Goal: Task Accomplishment & Management: Complete application form

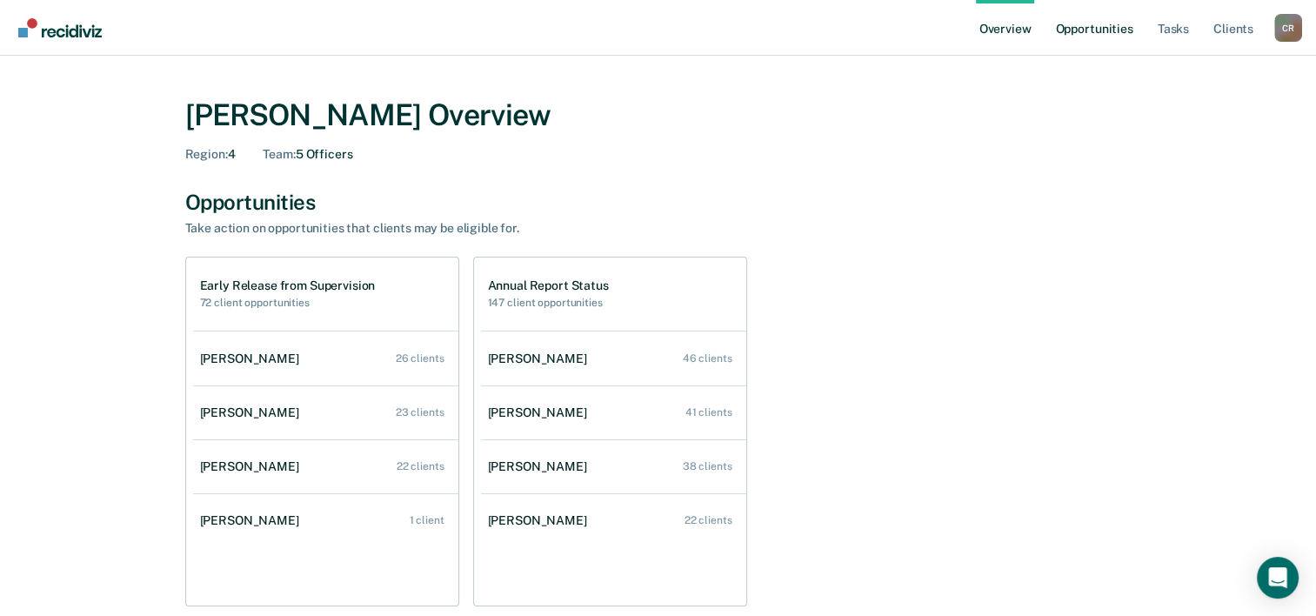
click at [1110, 24] on link "Opportunities" at bounding box center [1094, 28] width 84 height 56
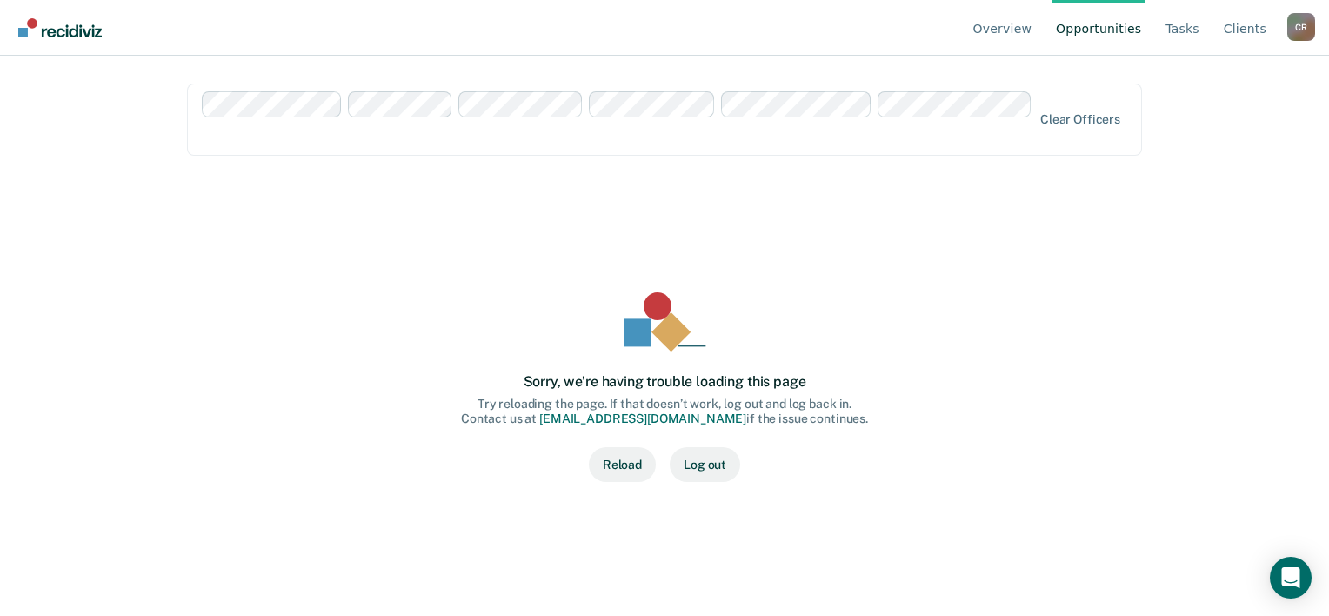
click at [633, 463] on button "Reload" at bounding box center [622, 464] width 67 height 35
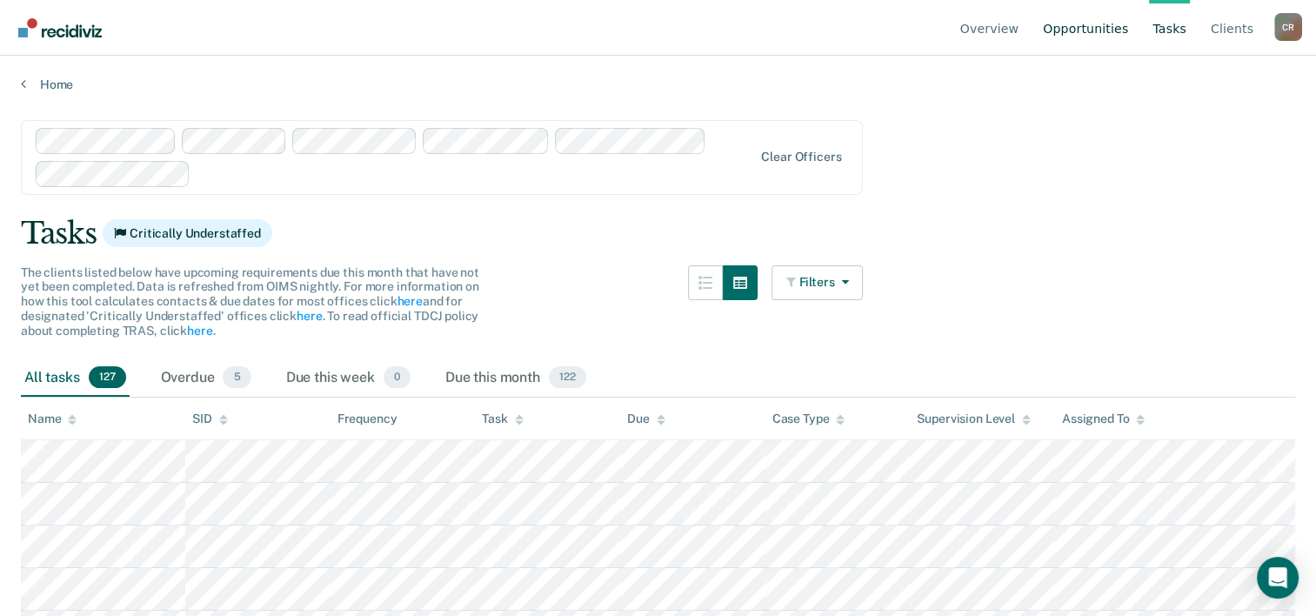
click at [1093, 38] on link "Opportunities" at bounding box center [1086, 28] width 92 height 56
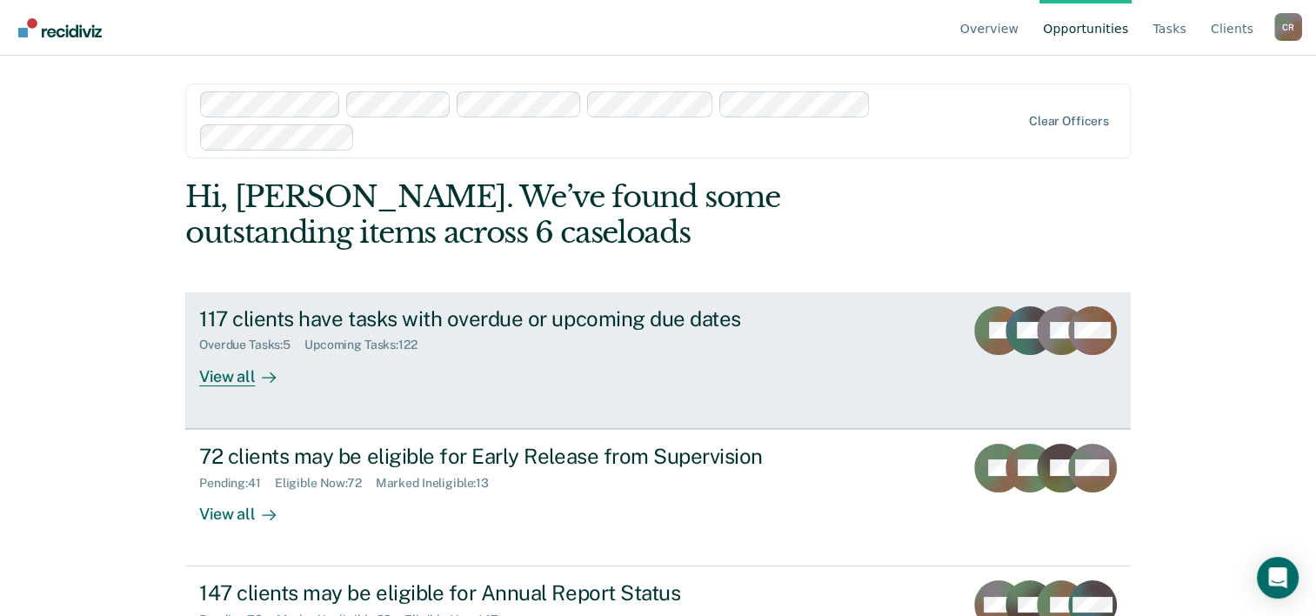
scroll to position [84, 0]
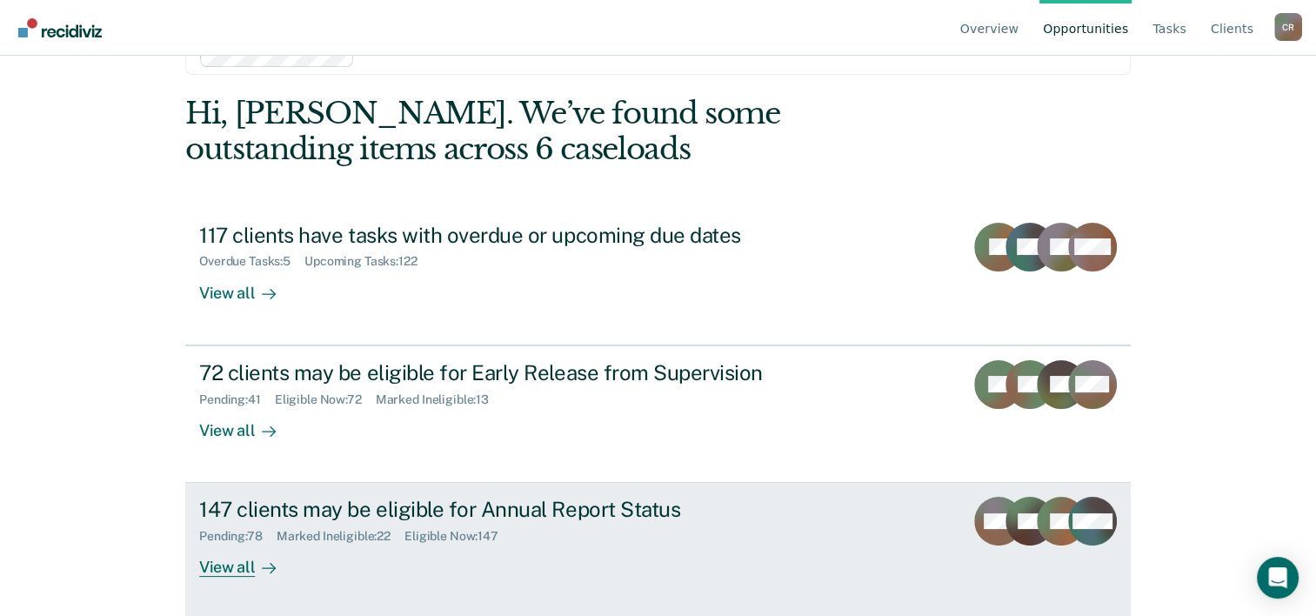
click at [226, 566] on div "View all" at bounding box center [247, 561] width 97 height 34
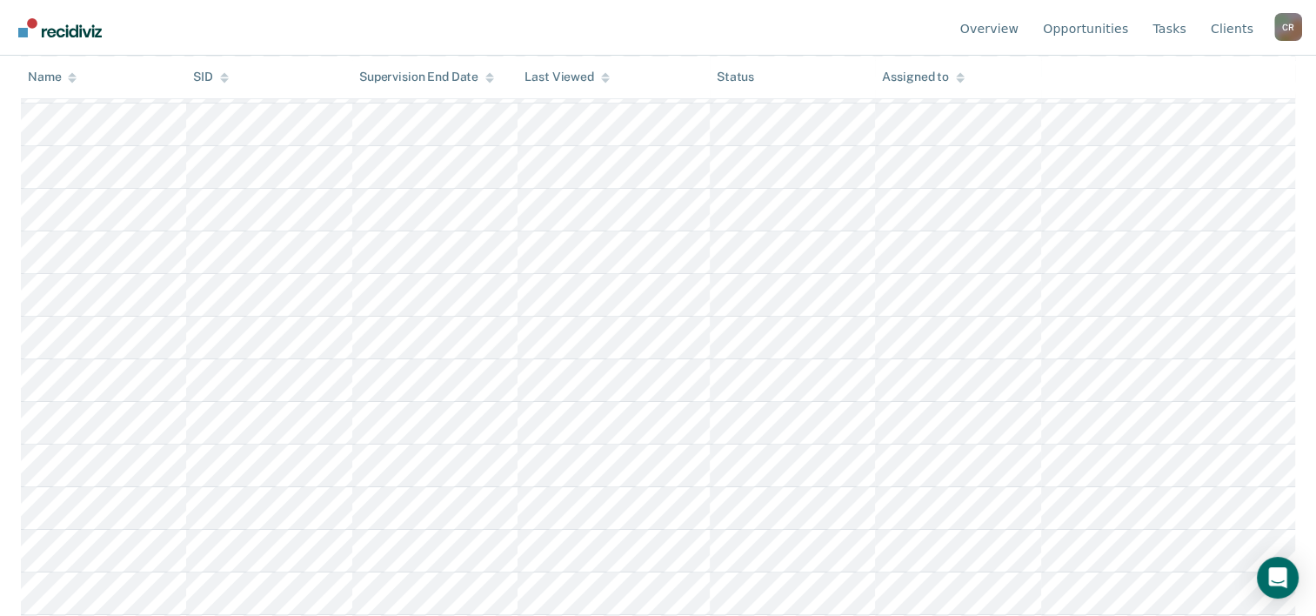
scroll to position [6122, 0]
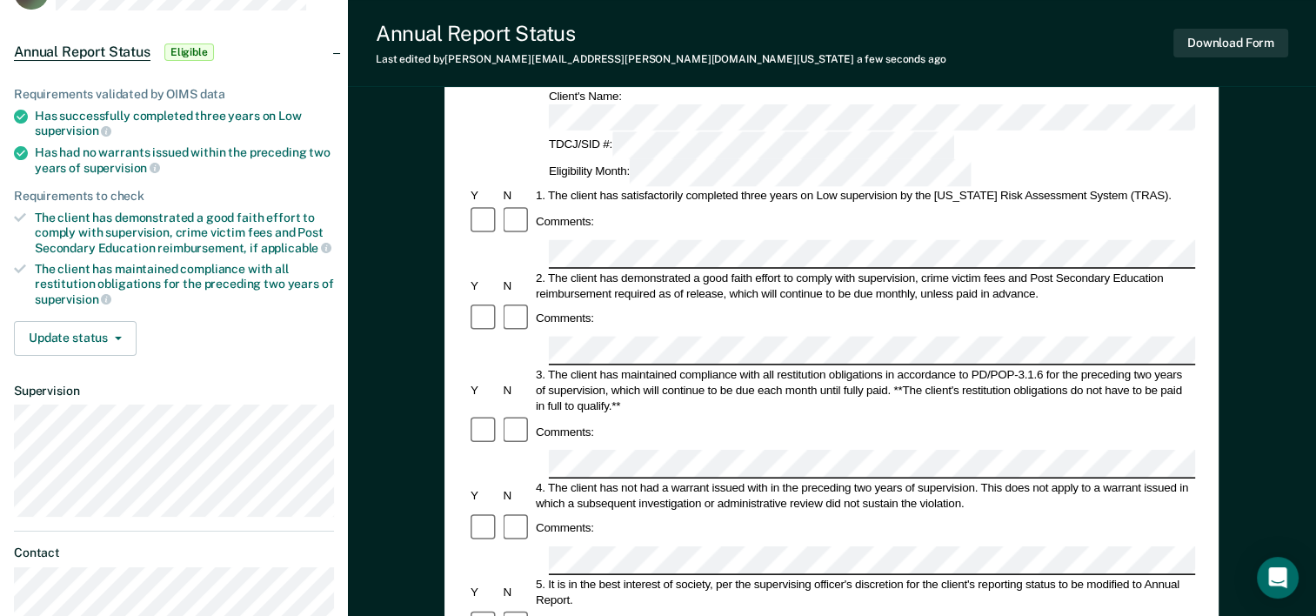
scroll to position [174, 0]
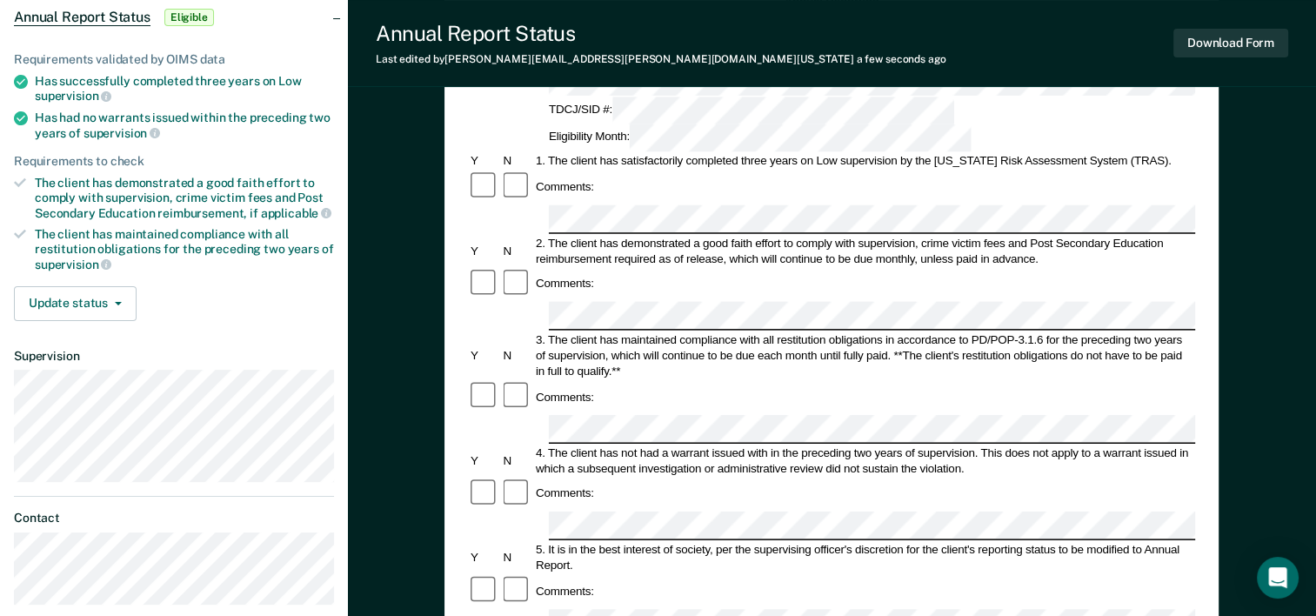
click at [657, 380] on div "Comments:" at bounding box center [831, 396] width 727 height 33
click at [637, 574] on div "Comments:" at bounding box center [831, 590] width 727 height 33
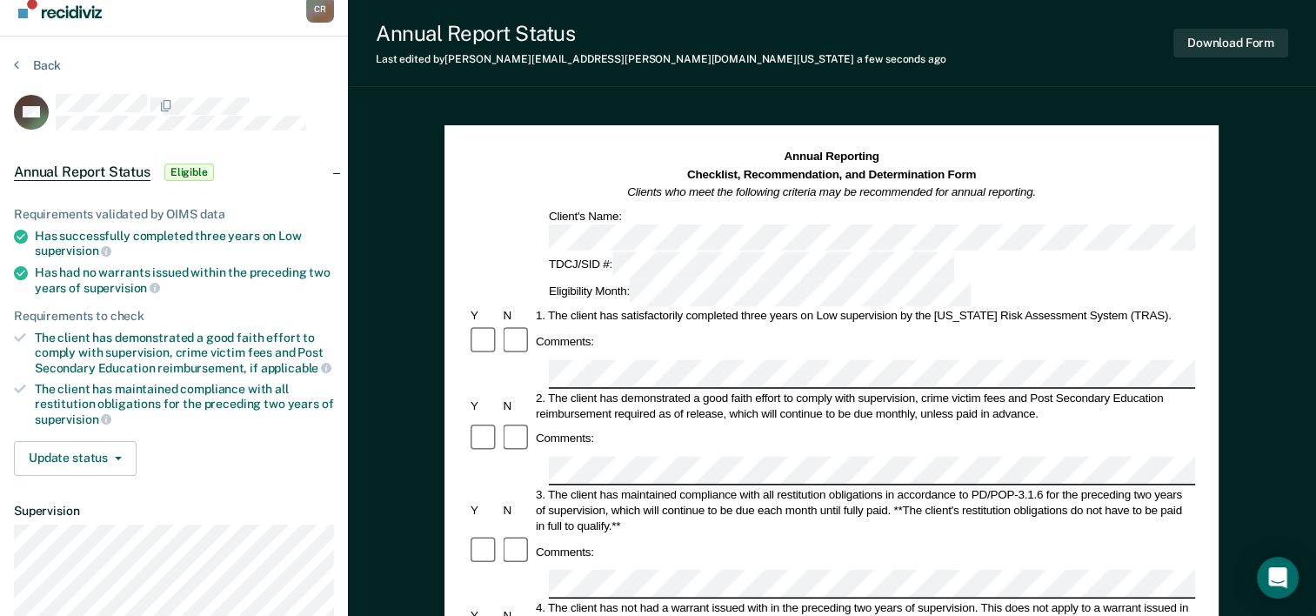
scroll to position [0, 0]
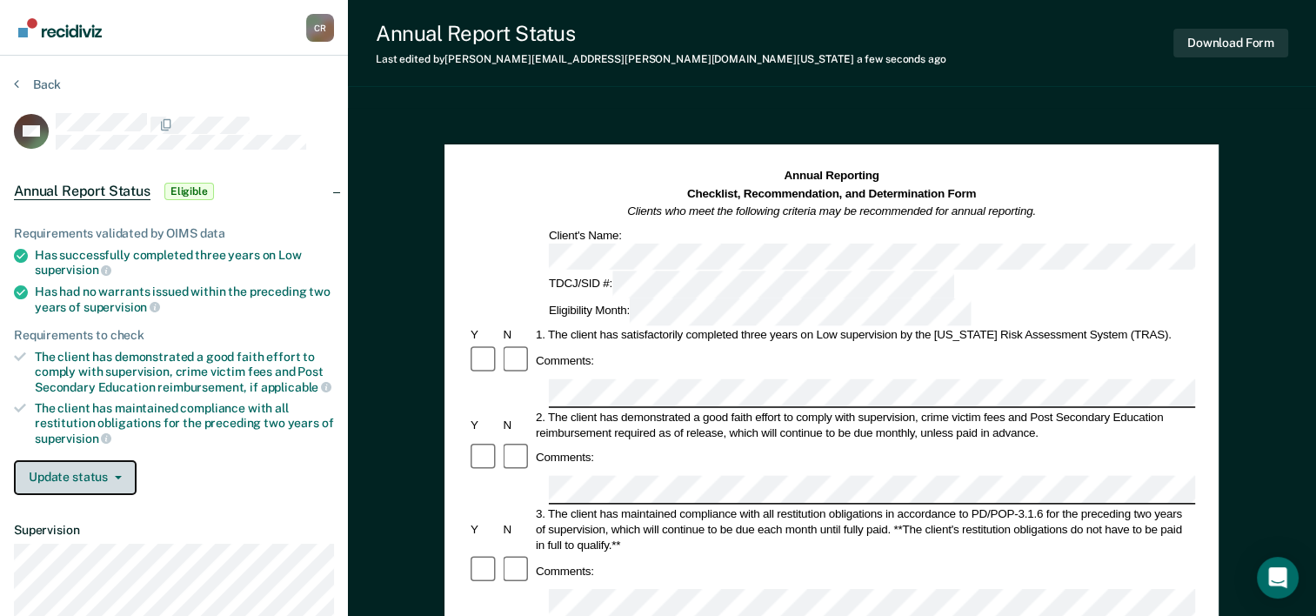
click at [117, 466] on button "Update status" at bounding box center [75, 477] width 123 height 35
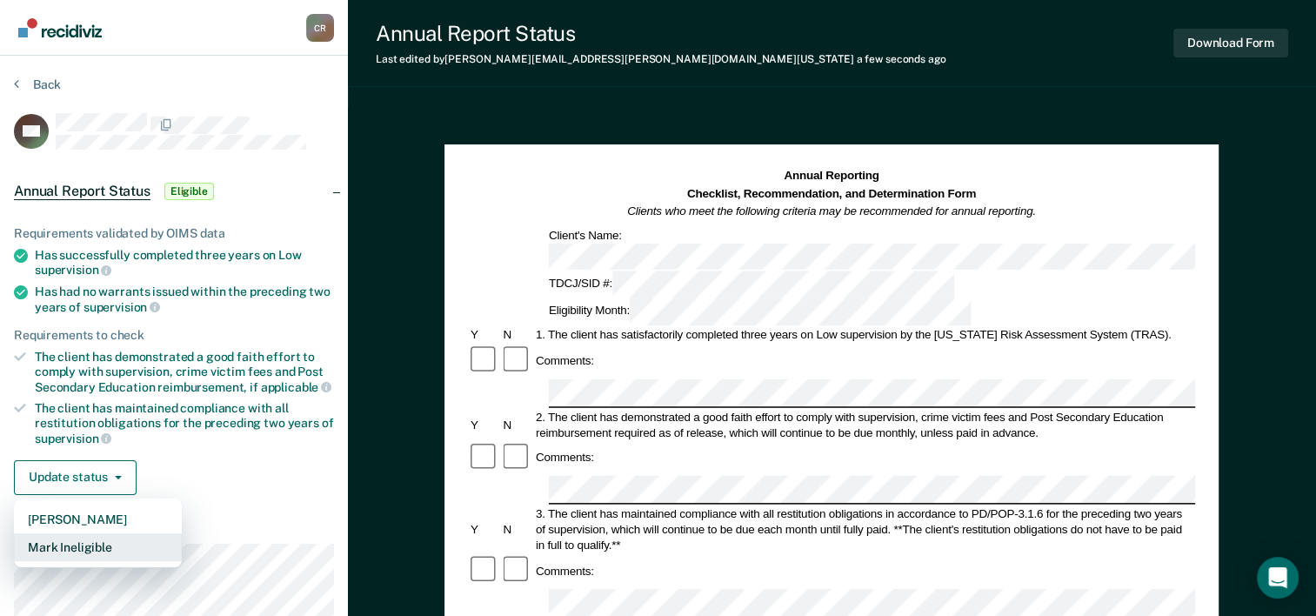
click at [72, 551] on button "Mark Ineligible" at bounding box center [98, 547] width 168 height 28
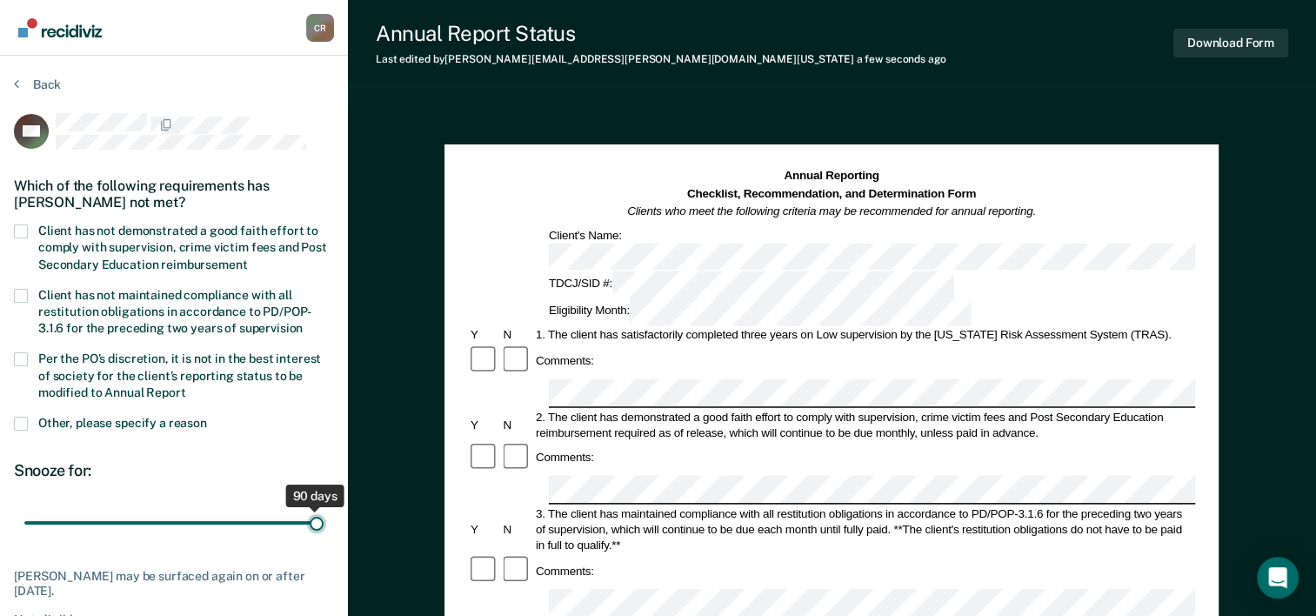
drag, startPoint x: 122, startPoint y: 515, endPoint x: 386, endPoint y: 480, distance: 266.8
type input "90"
click at [324, 508] on input "range" at bounding box center [173, 523] width 299 height 30
click at [29, 224] on label "Client has not demonstrated a good faith effort to comply with supervision, cri…" at bounding box center [174, 249] width 320 height 50
click at [247, 258] on input "Client has not demonstrated a good faith effort to comply with supervision, cri…" at bounding box center [247, 258] width 0 height 0
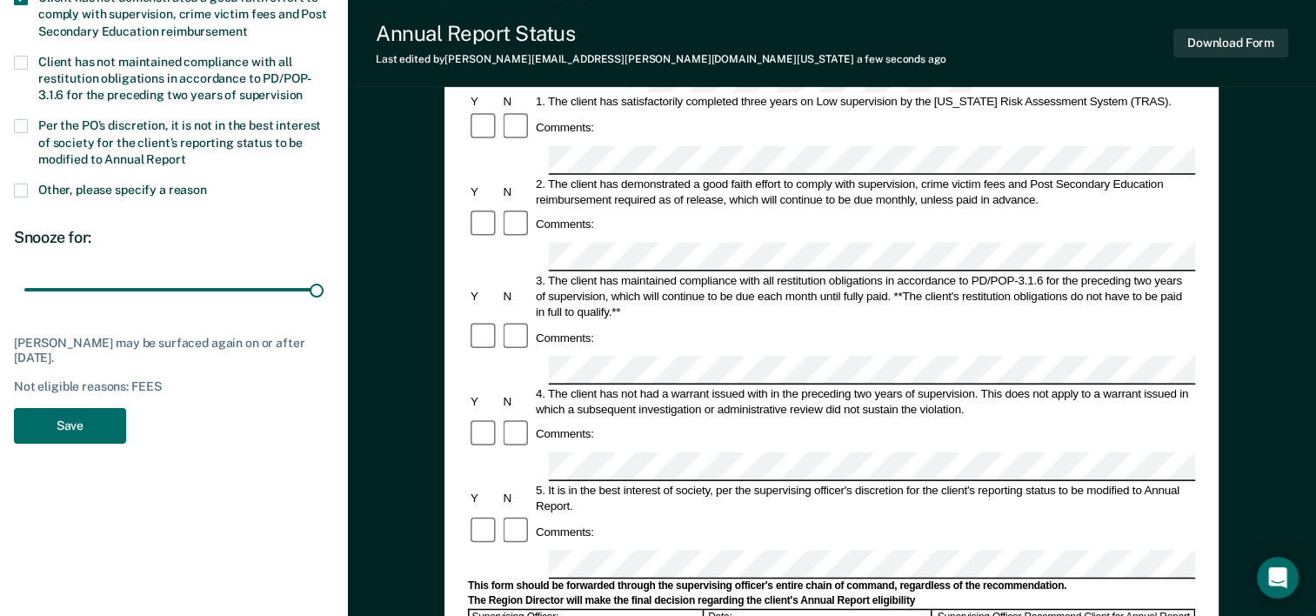
scroll to position [261, 0]
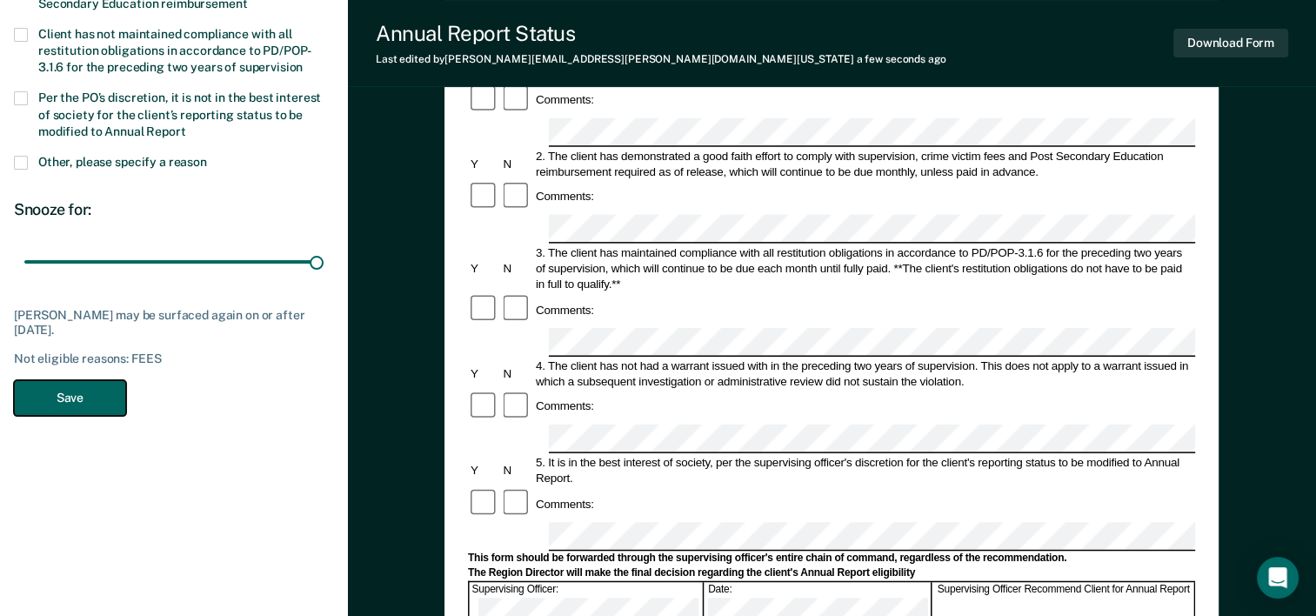
click at [104, 394] on button "Save" at bounding box center [70, 398] width 112 height 36
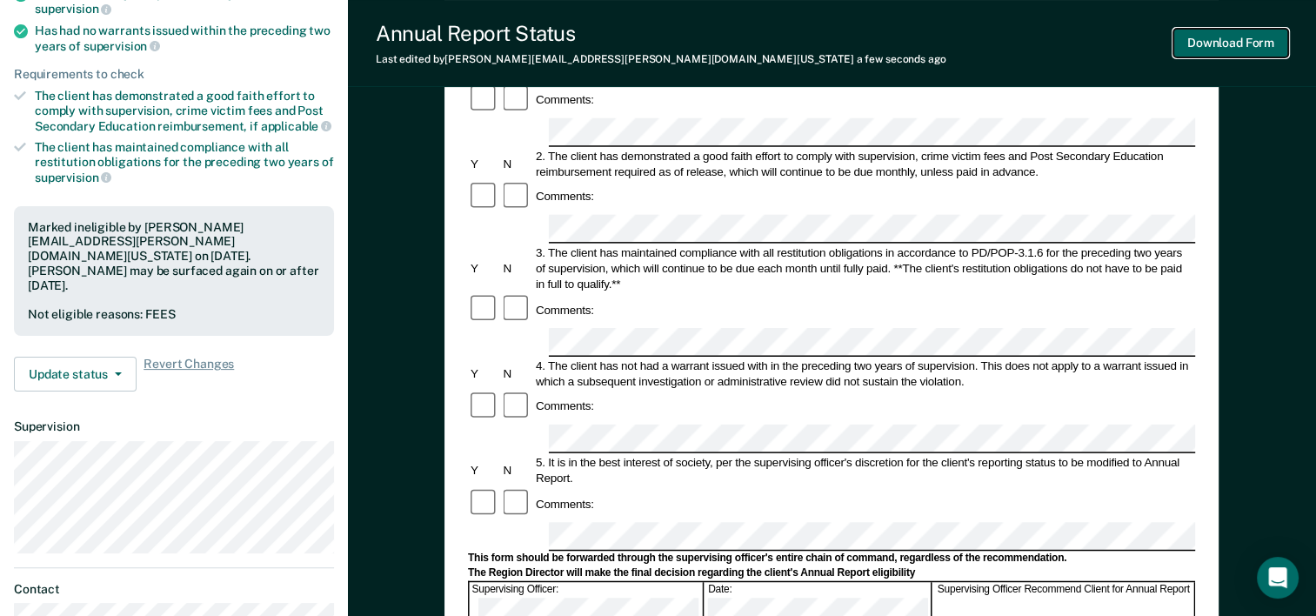
click at [1194, 30] on button "Download Form" at bounding box center [1231, 43] width 115 height 29
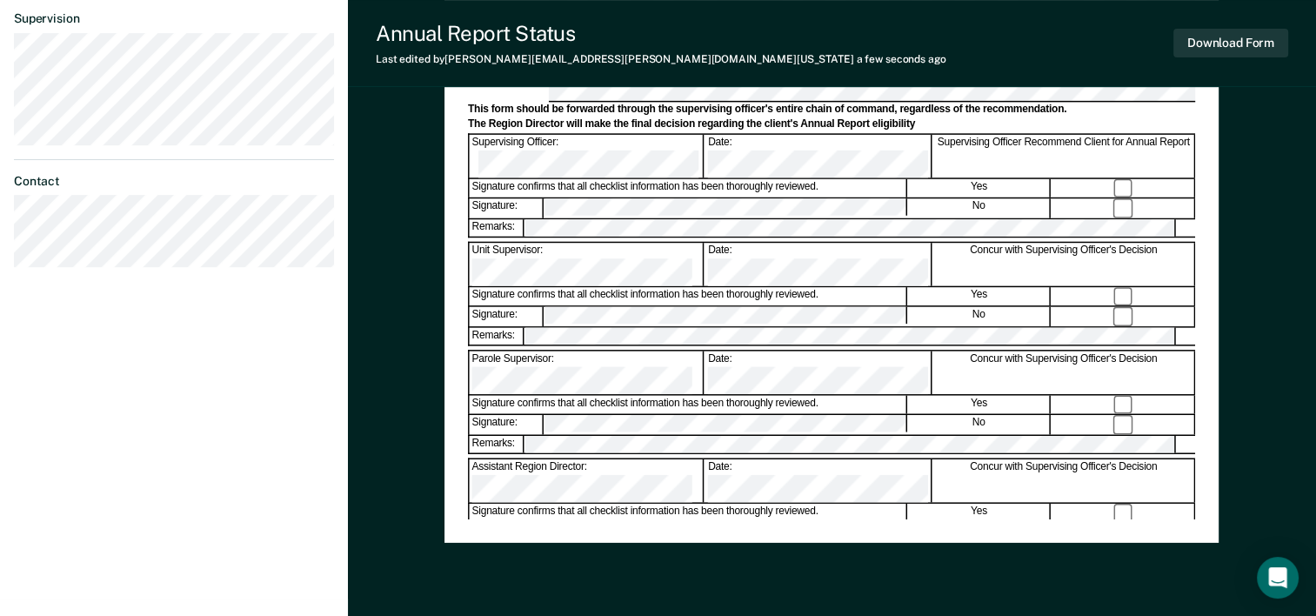
scroll to position [325, 0]
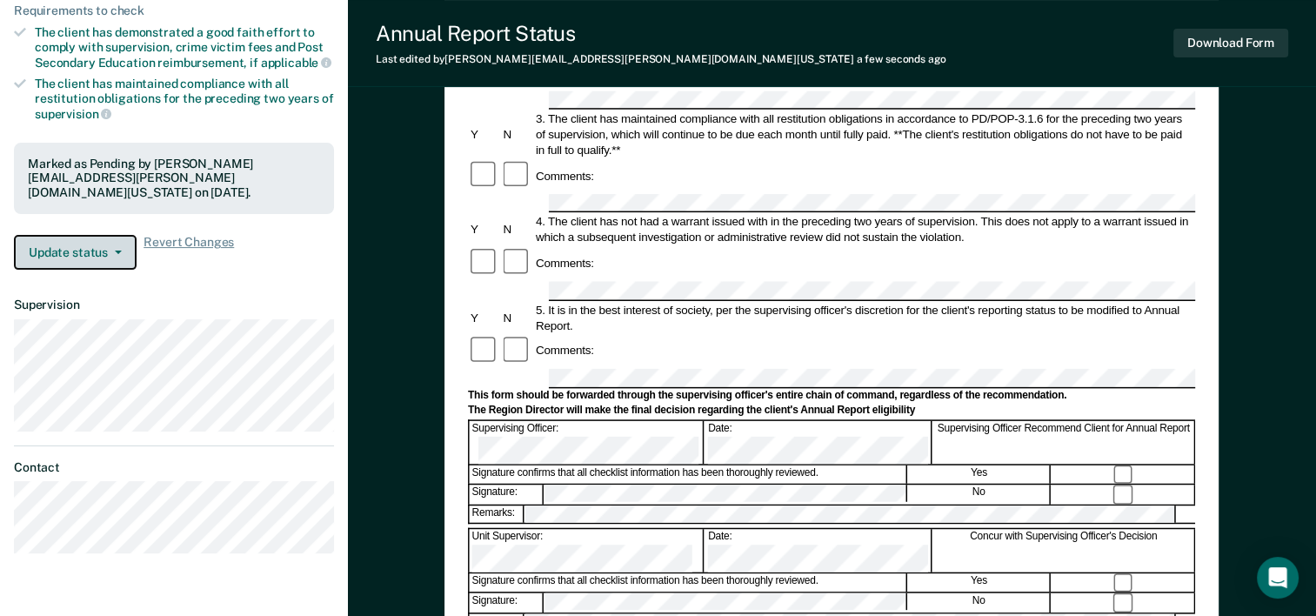
click at [110, 243] on button "Update status" at bounding box center [75, 252] width 123 height 35
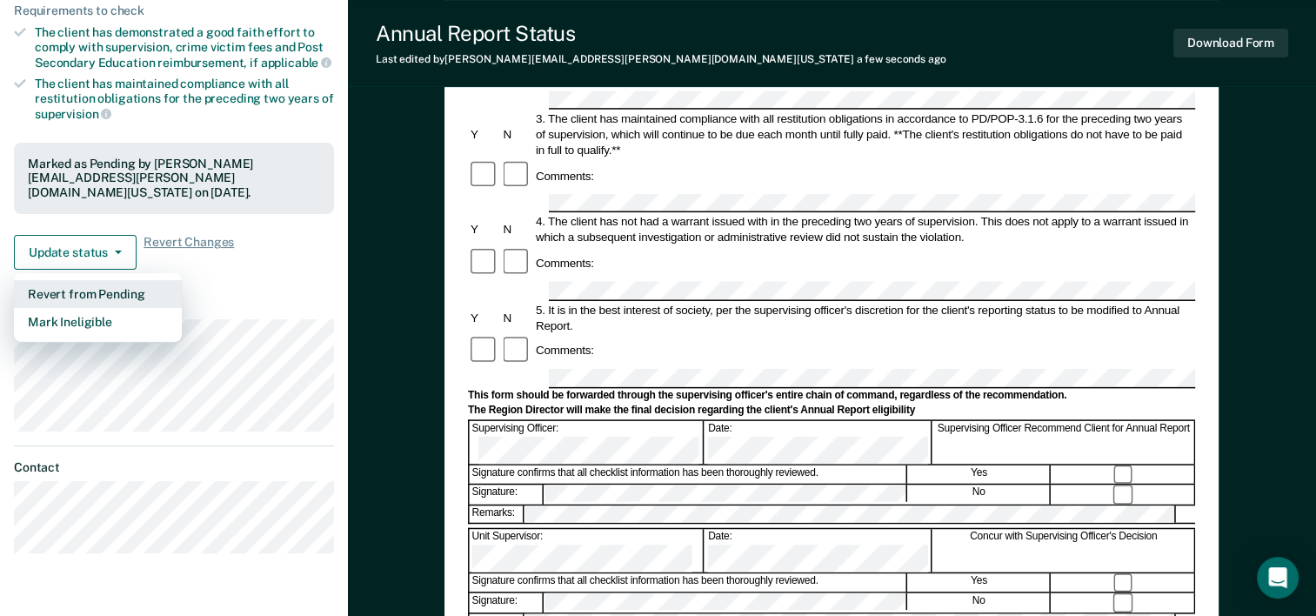
click at [105, 283] on button "Revert from Pending" at bounding box center [98, 294] width 168 height 28
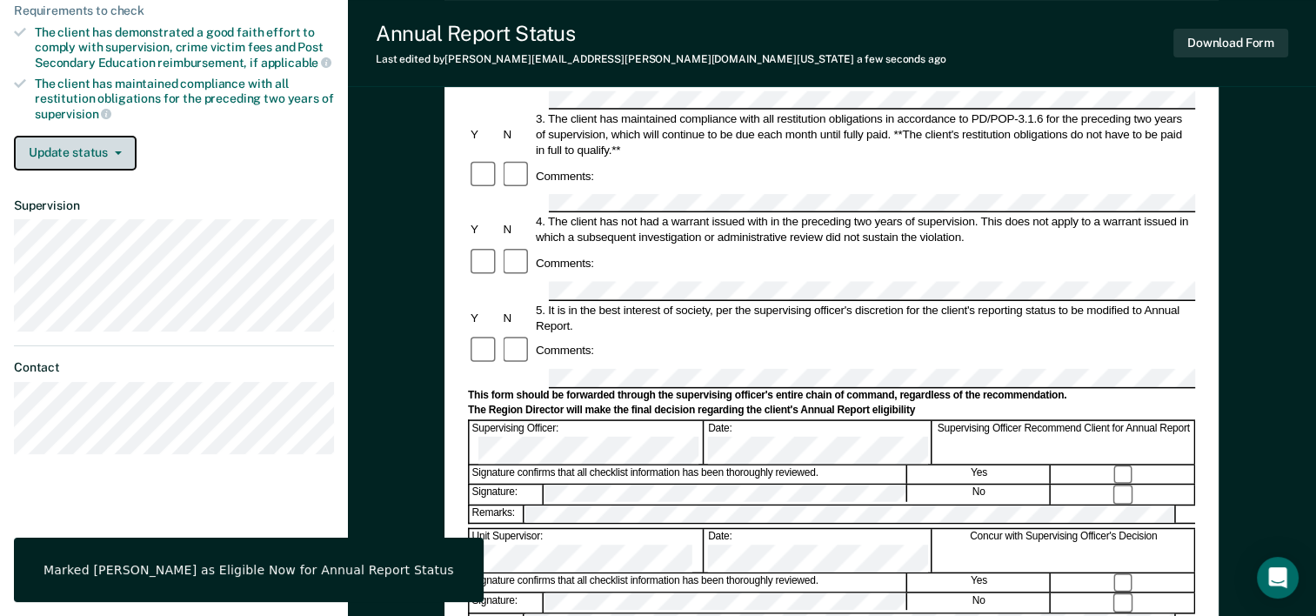
click at [94, 142] on button "Update status" at bounding box center [75, 153] width 123 height 35
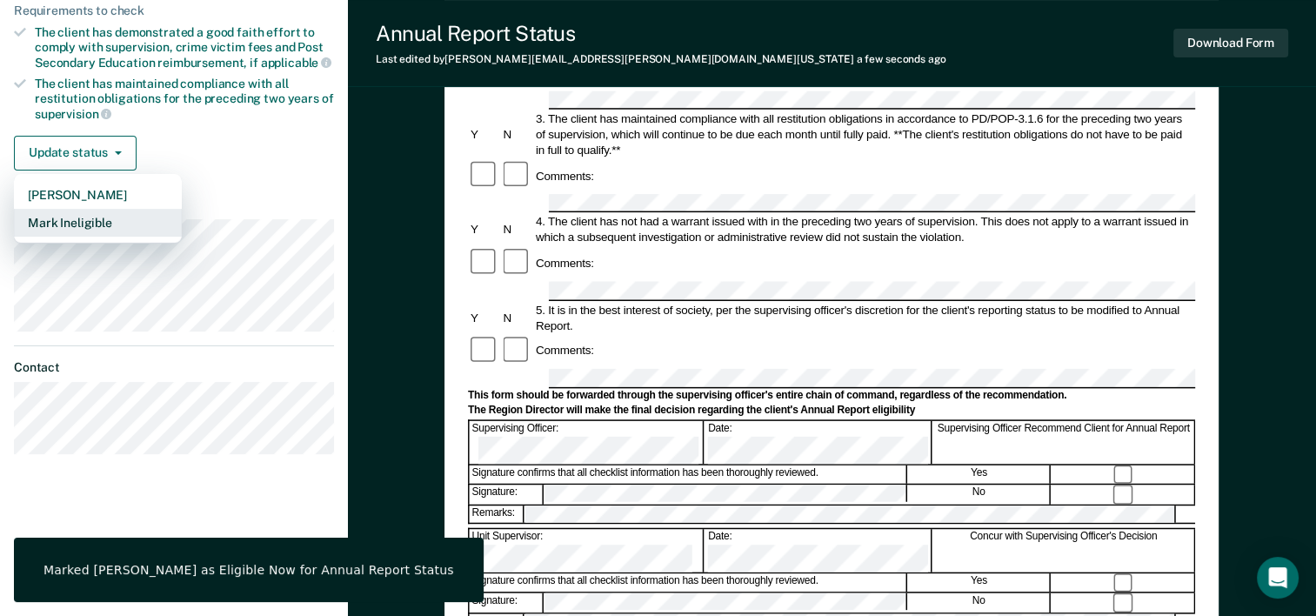
click at [104, 218] on button "Mark Ineligible" at bounding box center [98, 223] width 168 height 28
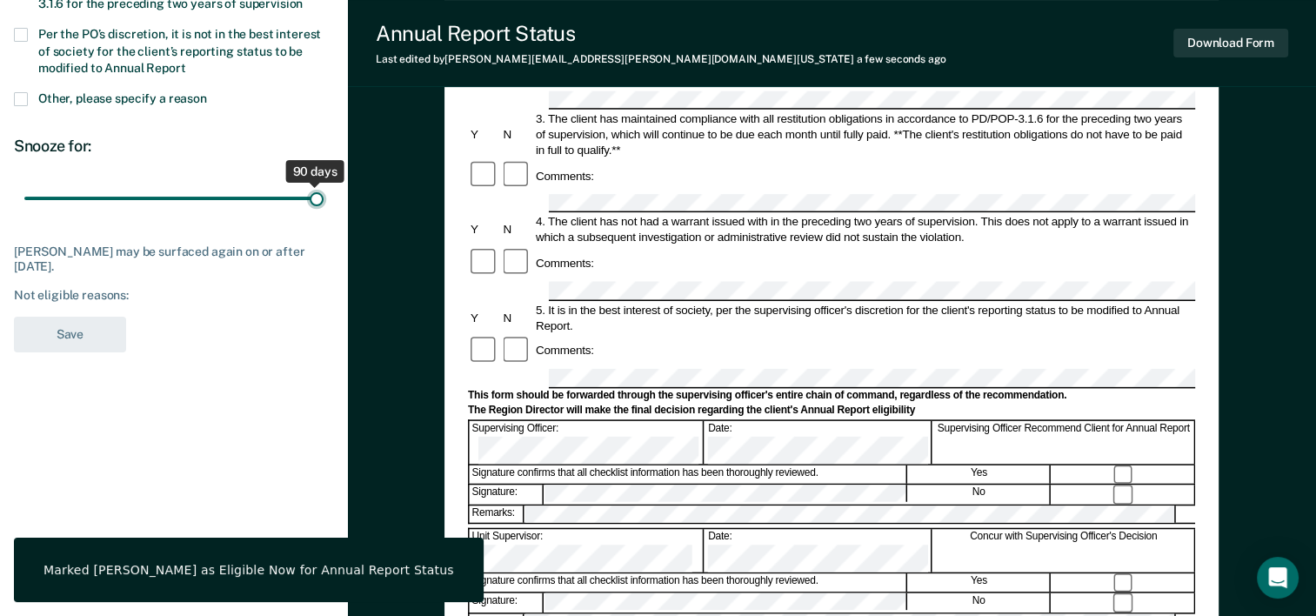
drag, startPoint x: 131, startPoint y: 198, endPoint x: 334, endPoint y: 183, distance: 203.3
type input "90"
click at [324, 184] on input "range" at bounding box center [173, 199] width 299 height 30
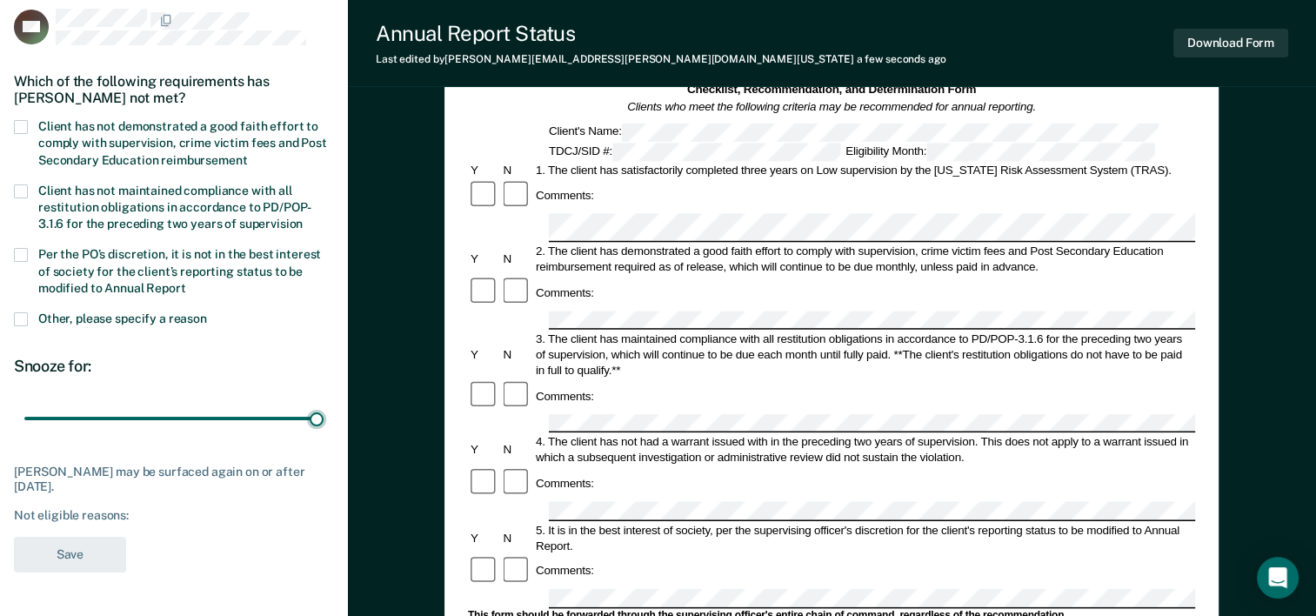
scroll to position [64, 0]
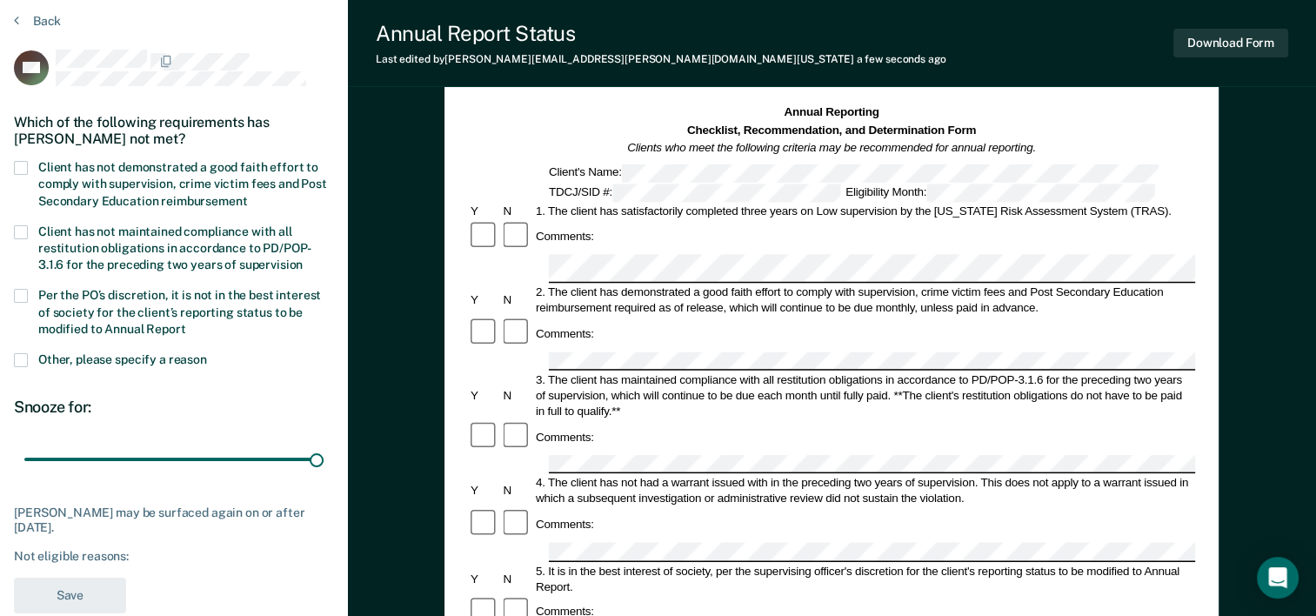
click at [167, 160] on span "Client has not demonstrated a good faith effort to comply with supervision, cri…" at bounding box center [182, 183] width 289 height 47
click at [247, 195] on input "Client has not demonstrated a good faith effort to comply with supervision, cri…" at bounding box center [247, 195] width 0 height 0
click at [77, 559] on div "Not eligible reasons: FEES" at bounding box center [174, 556] width 320 height 15
click at [59, 606] on button "Save" at bounding box center [70, 596] width 112 height 36
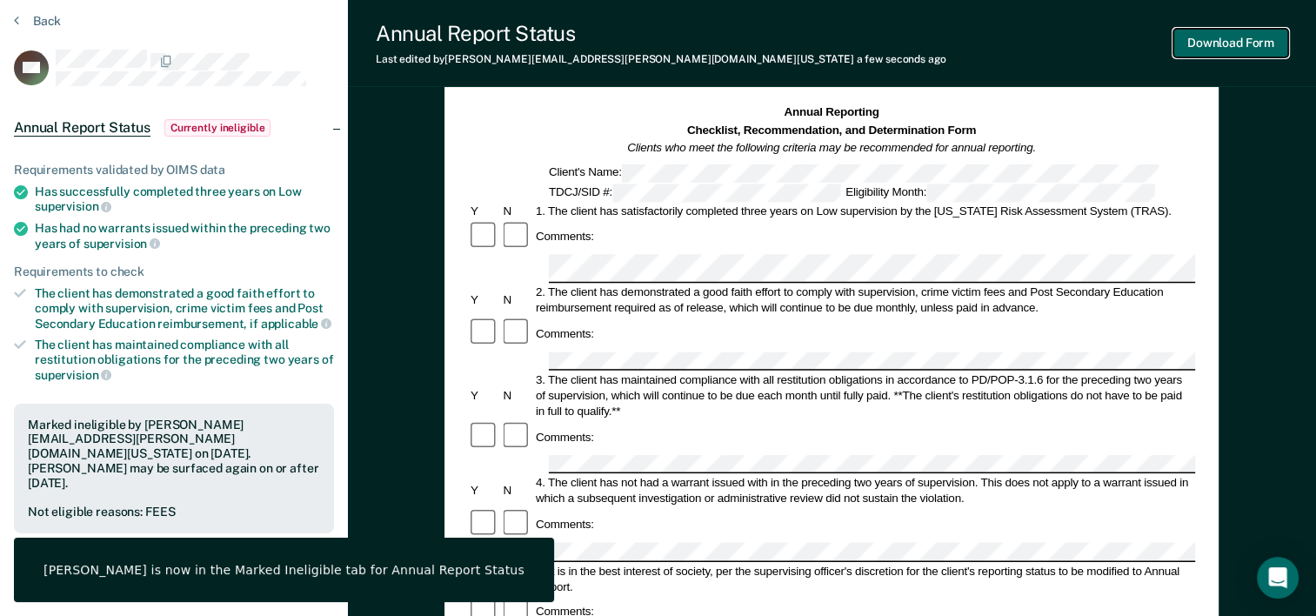
click at [1222, 44] on button "Download Form" at bounding box center [1231, 43] width 115 height 29
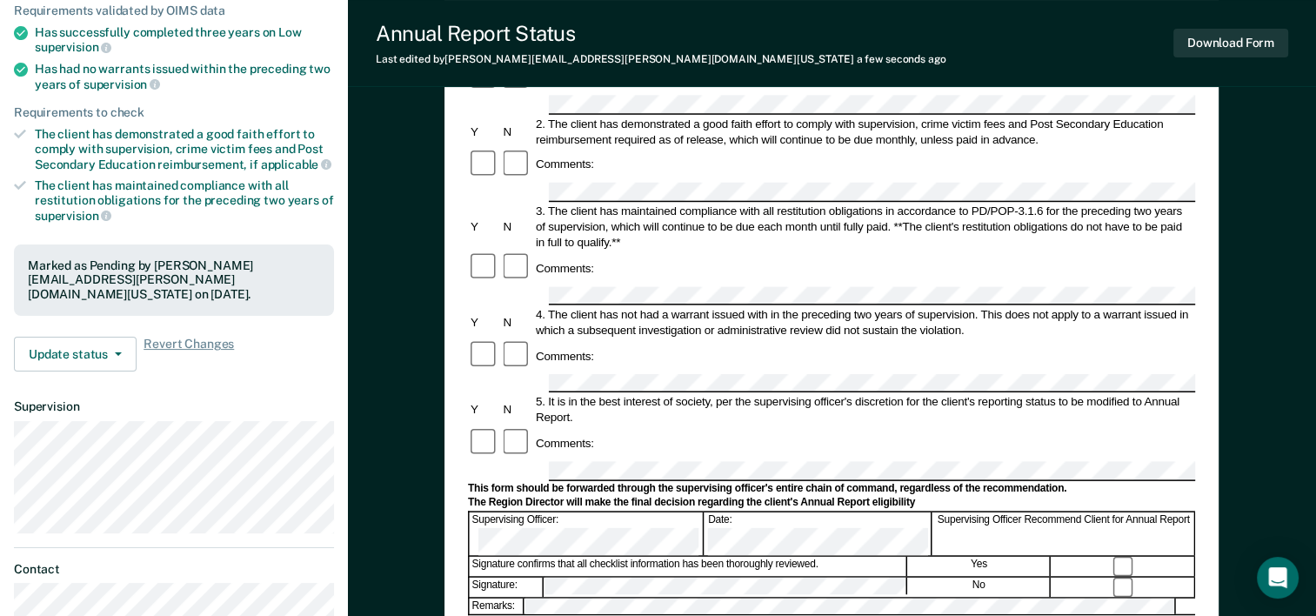
scroll to position [238, 0]
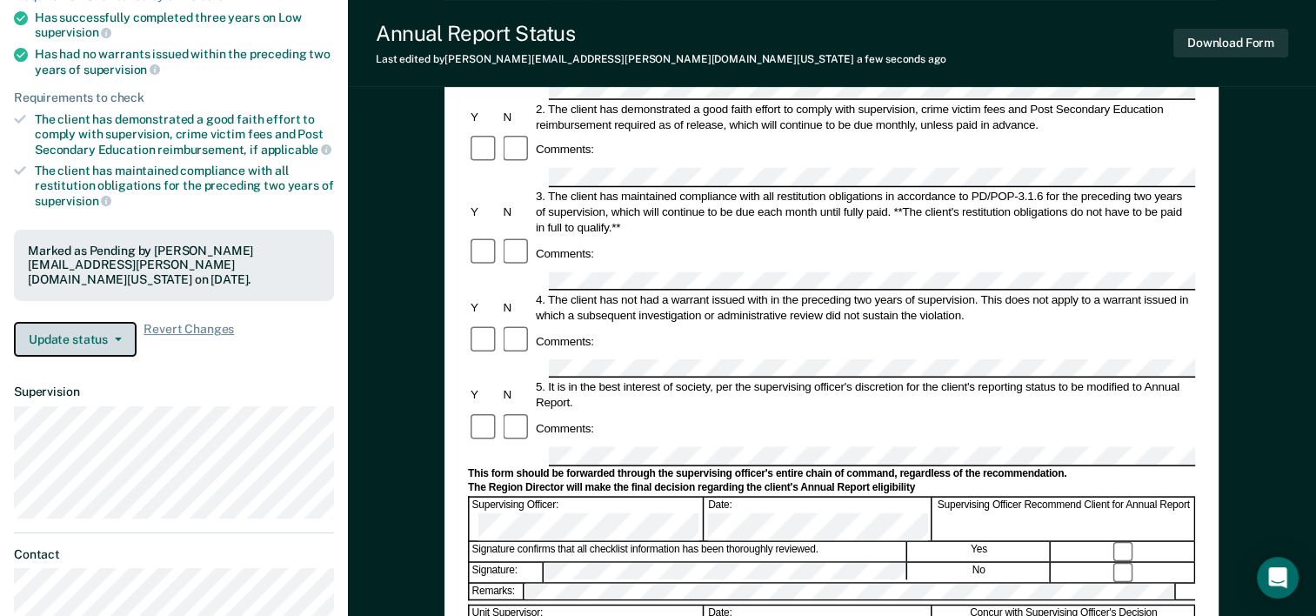
click at [51, 322] on button "Update status" at bounding box center [75, 339] width 123 height 35
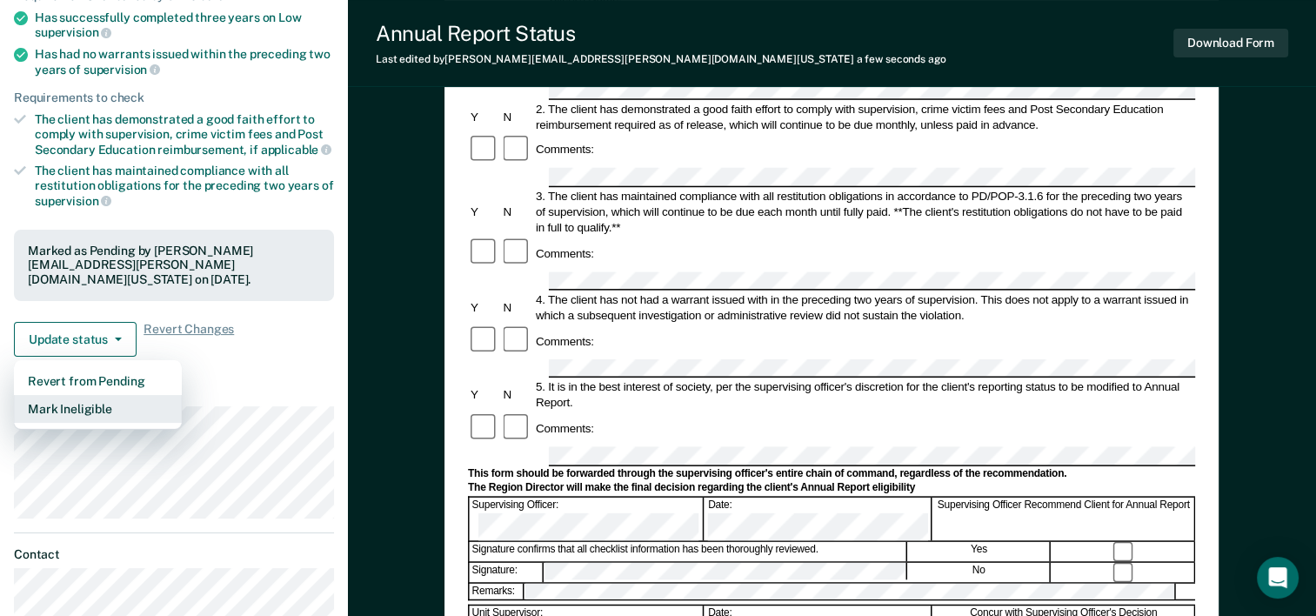
click at [90, 395] on button "Mark Ineligible" at bounding box center [98, 409] width 168 height 28
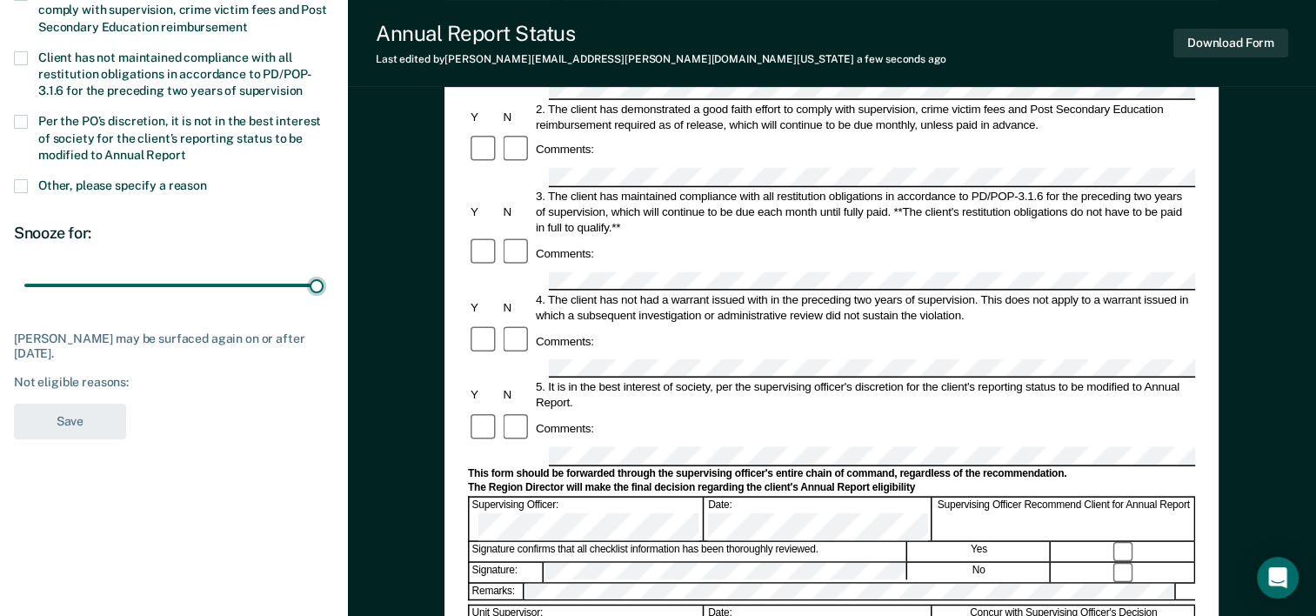
drag, startPoint x: 120, startPoint y: 275, endPoint x: 383, endPoint y: 239, distance: 265.2
type input "90"
click at [324, 271] on input "range" at bounding box center [173, 286] width 299 height 30
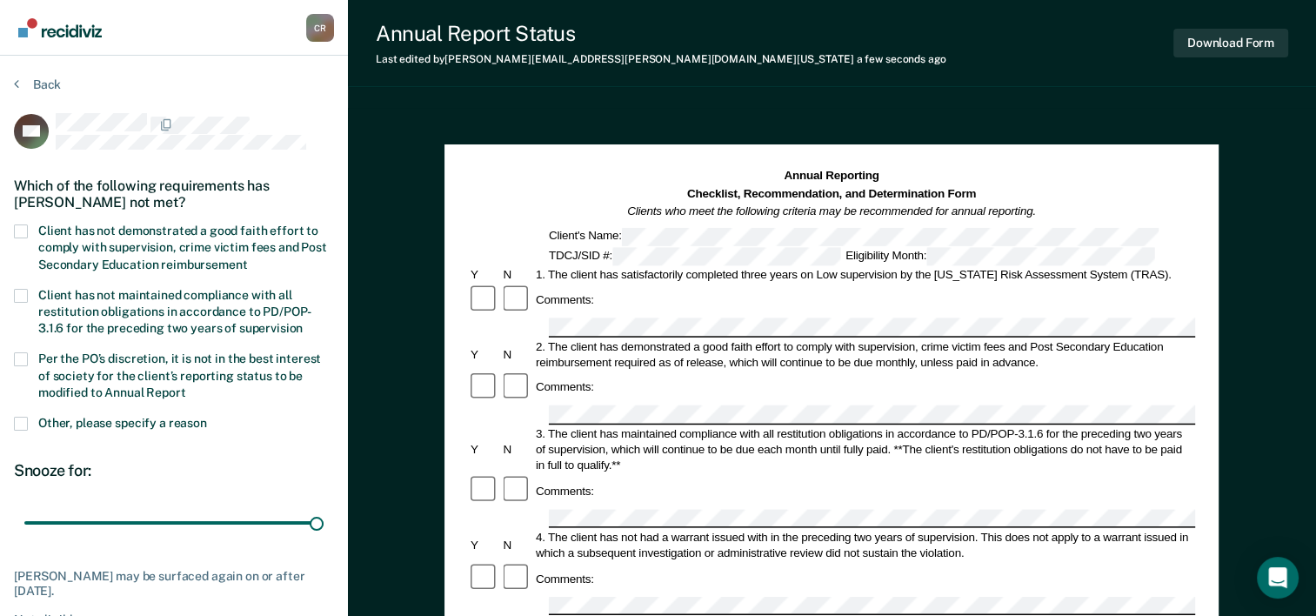
click at [45, 229] on span "Client has not demonstrated a good faith effort to comply with supervision, cri…" at bounding box center [182, 247] width 289 height 47
click at [247, 258] on input "Client has not demonstrated a good faith effort to comply with supervision, cri…" at bounding box center [247, 258] width 0 height 0
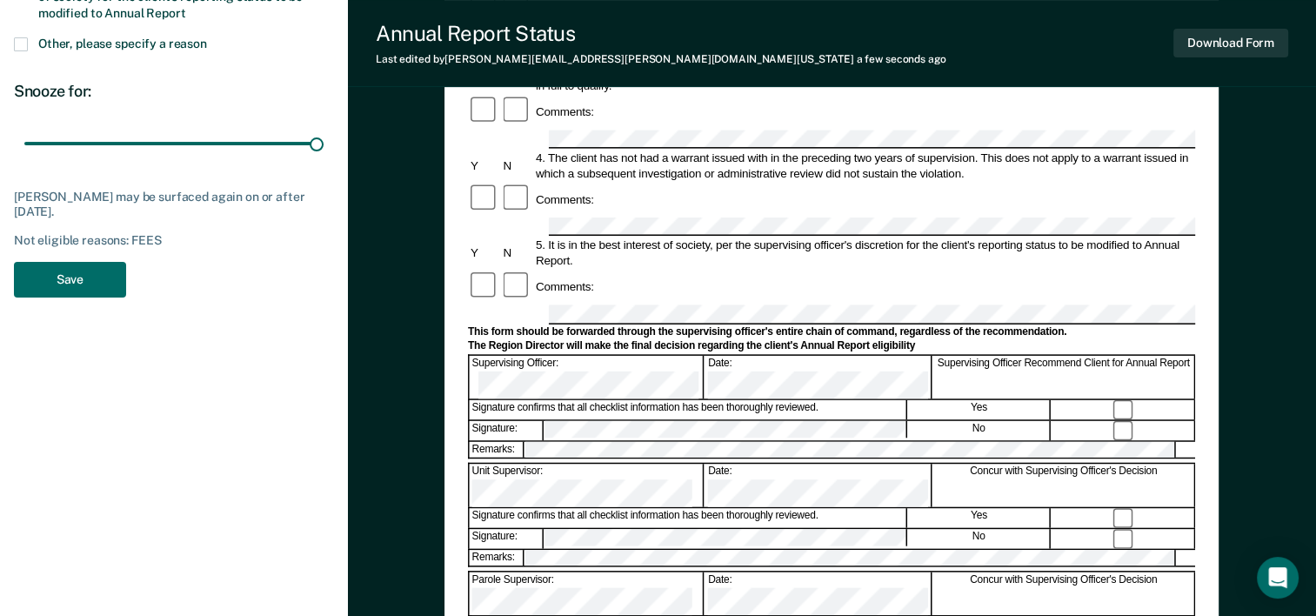
scroll to position [522, 0]
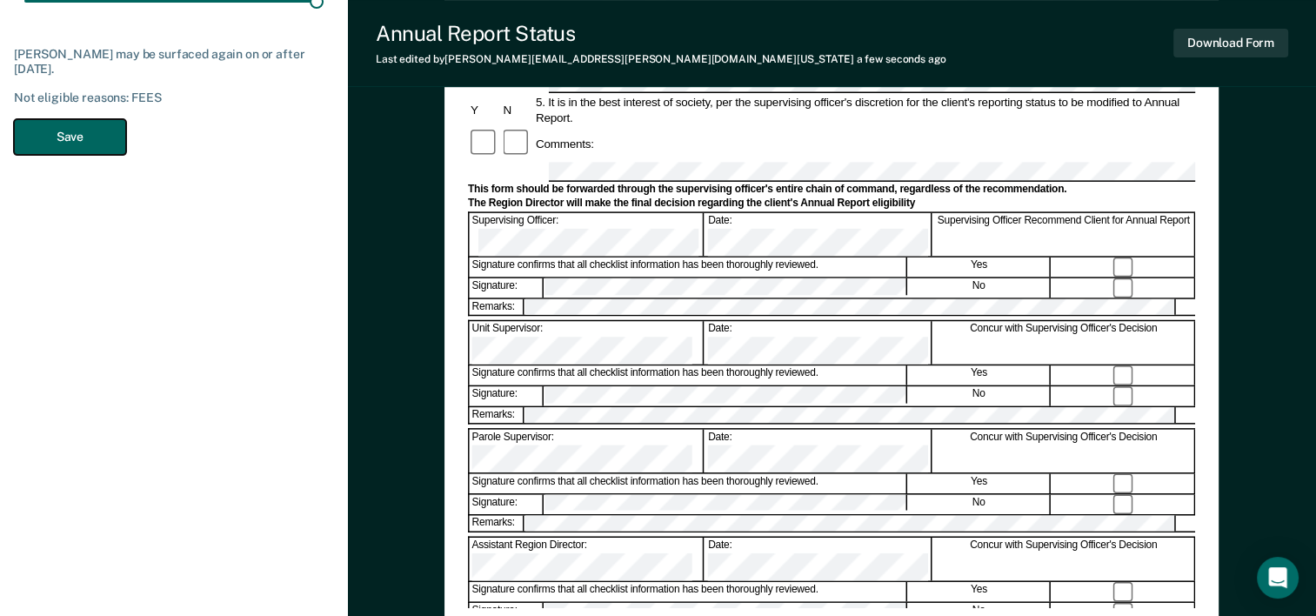
click at [90, 123] on button "Save" at bounding box center [70, 137] width 112 height 36
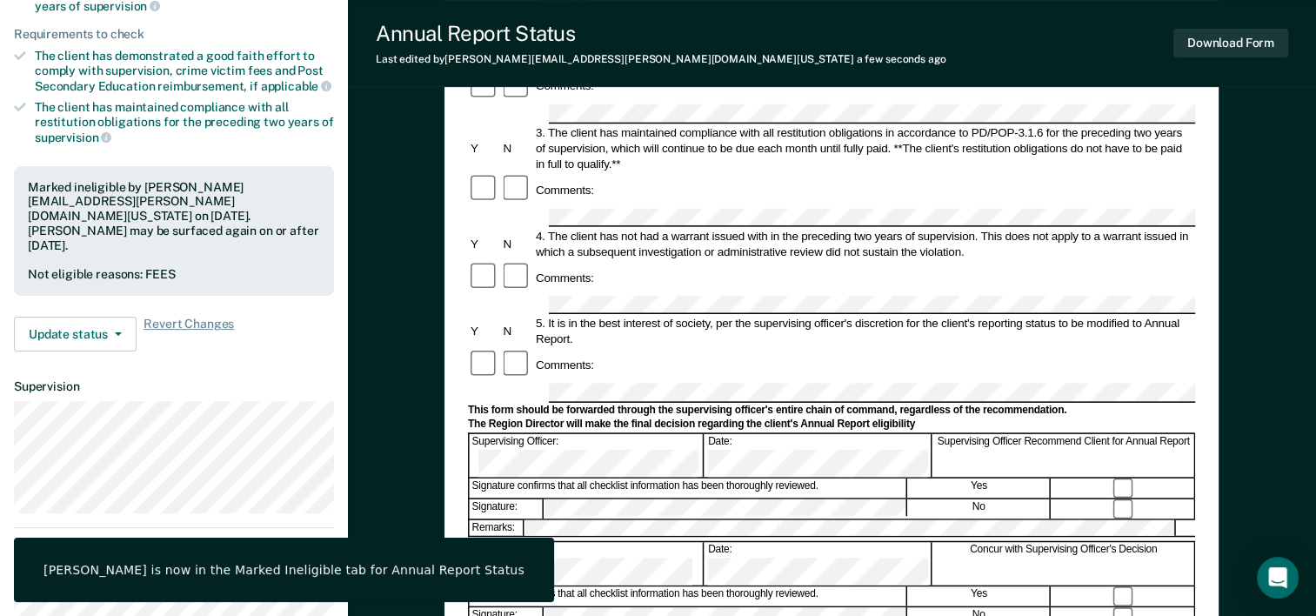
scroll to position [0, 0]
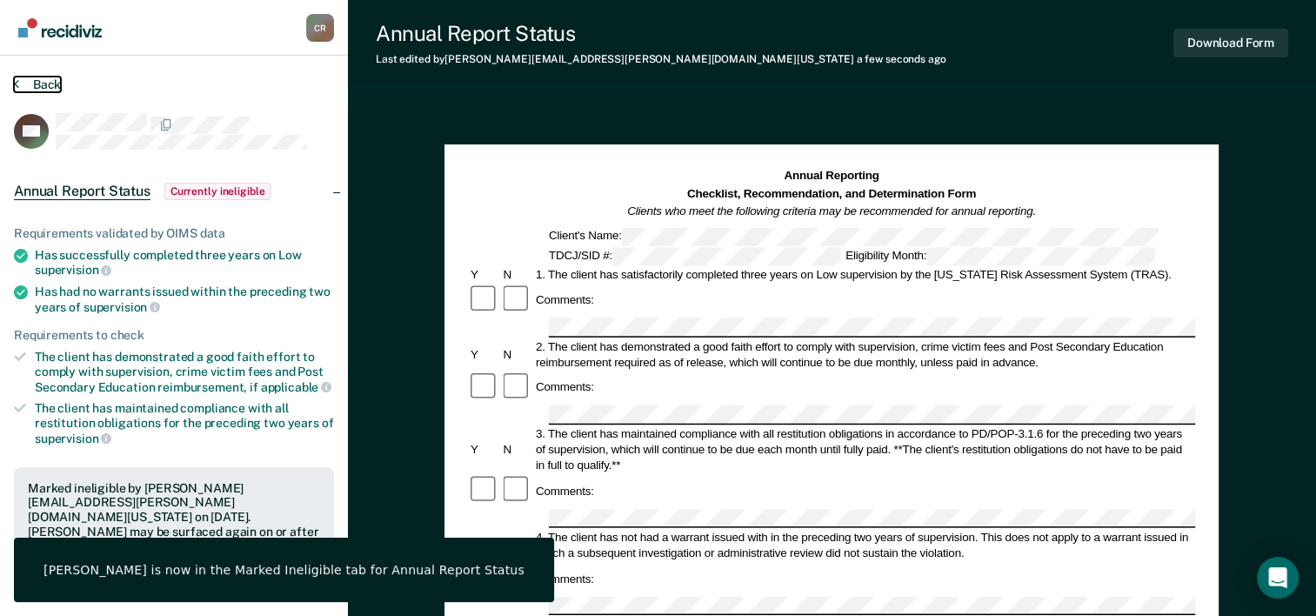
click at [19, 84] on button "Back" at bounding box center [37, 85] width 47 height 16
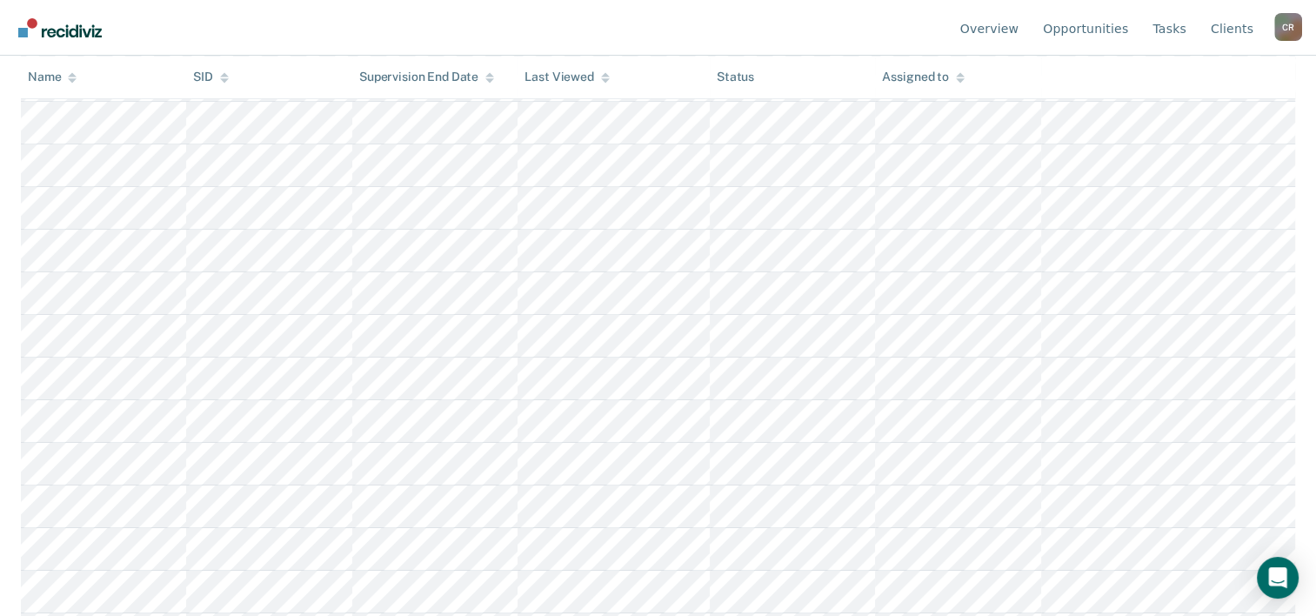
scroll to position [6078, 0]
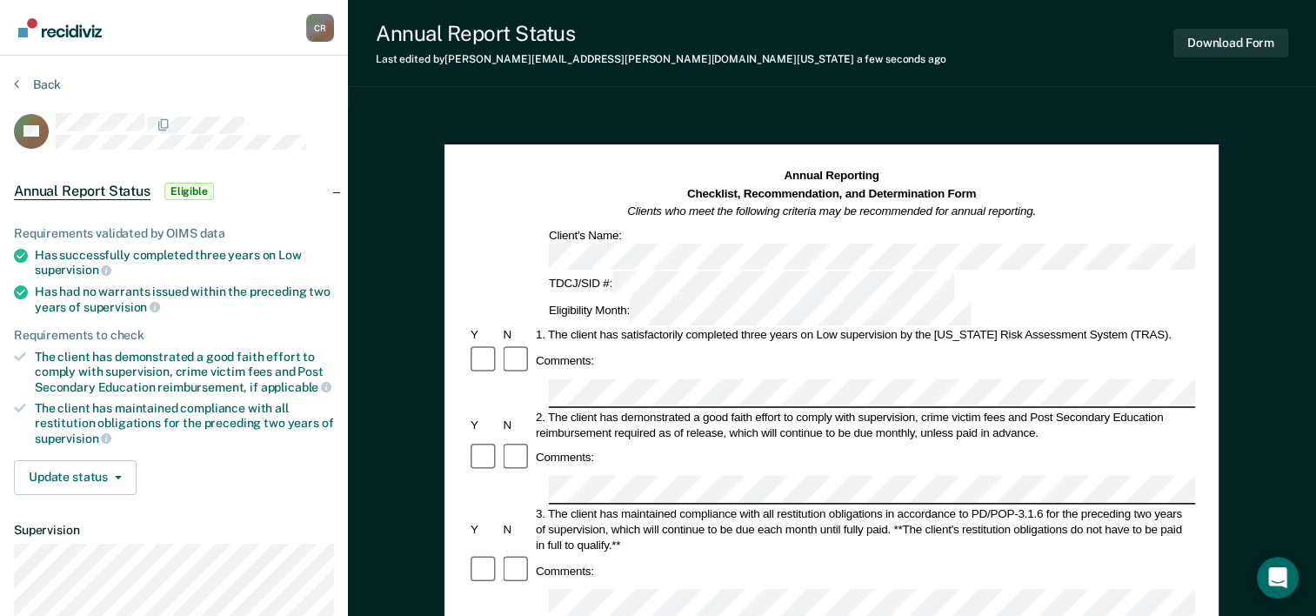
click at [713, 180] on h1 "Annual Reporting Checklist, Recommendation, and Determination Form Clients who …" at bounding box center [832, 194] width 409 height 53
click at [1204, 35] on button "Download Form" at bounding box center [1231, 43] width 115 height 29
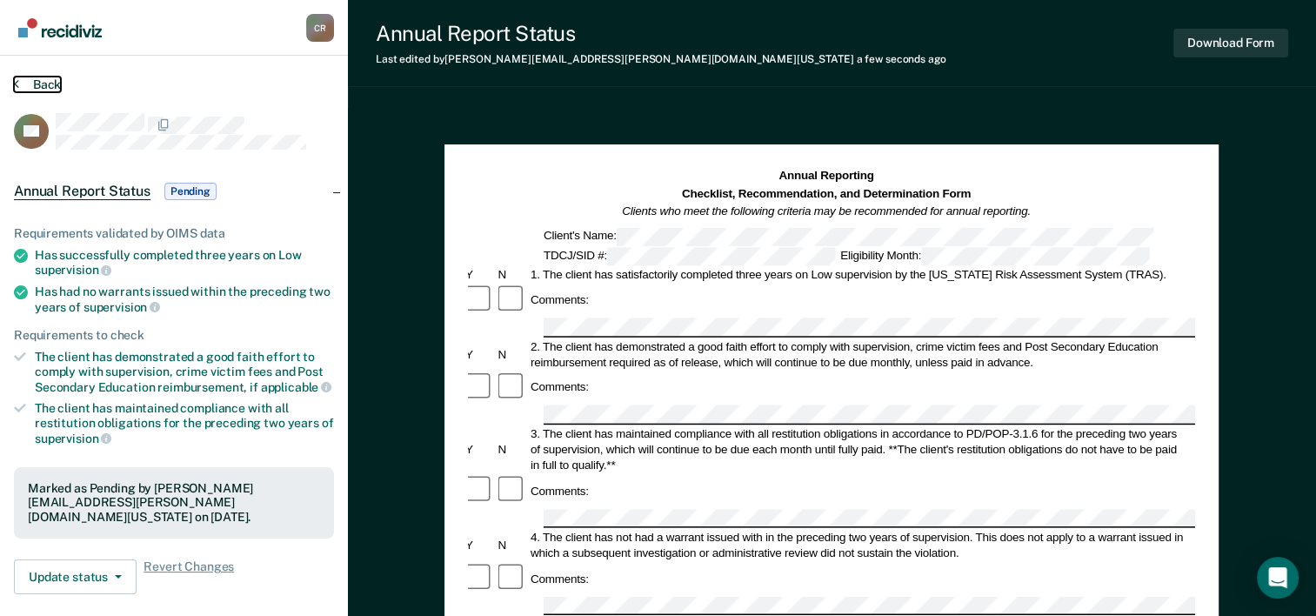
click at [52, 79] on button "Back" at bounding box center [37, 85] width 47 height 16
